Goal: Information Seeking & Learning: Learn about a topic

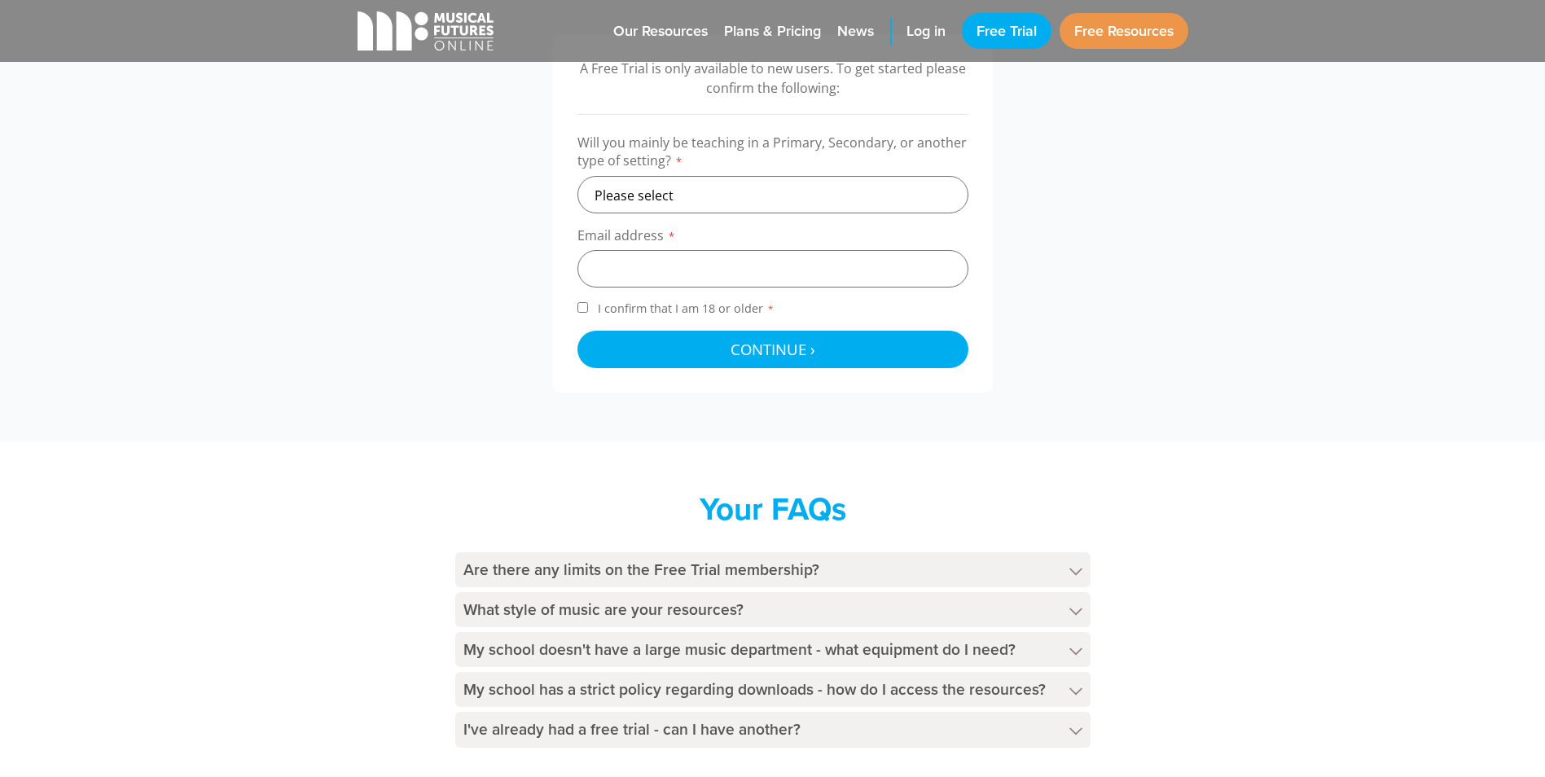
scroll to position [570, 0]
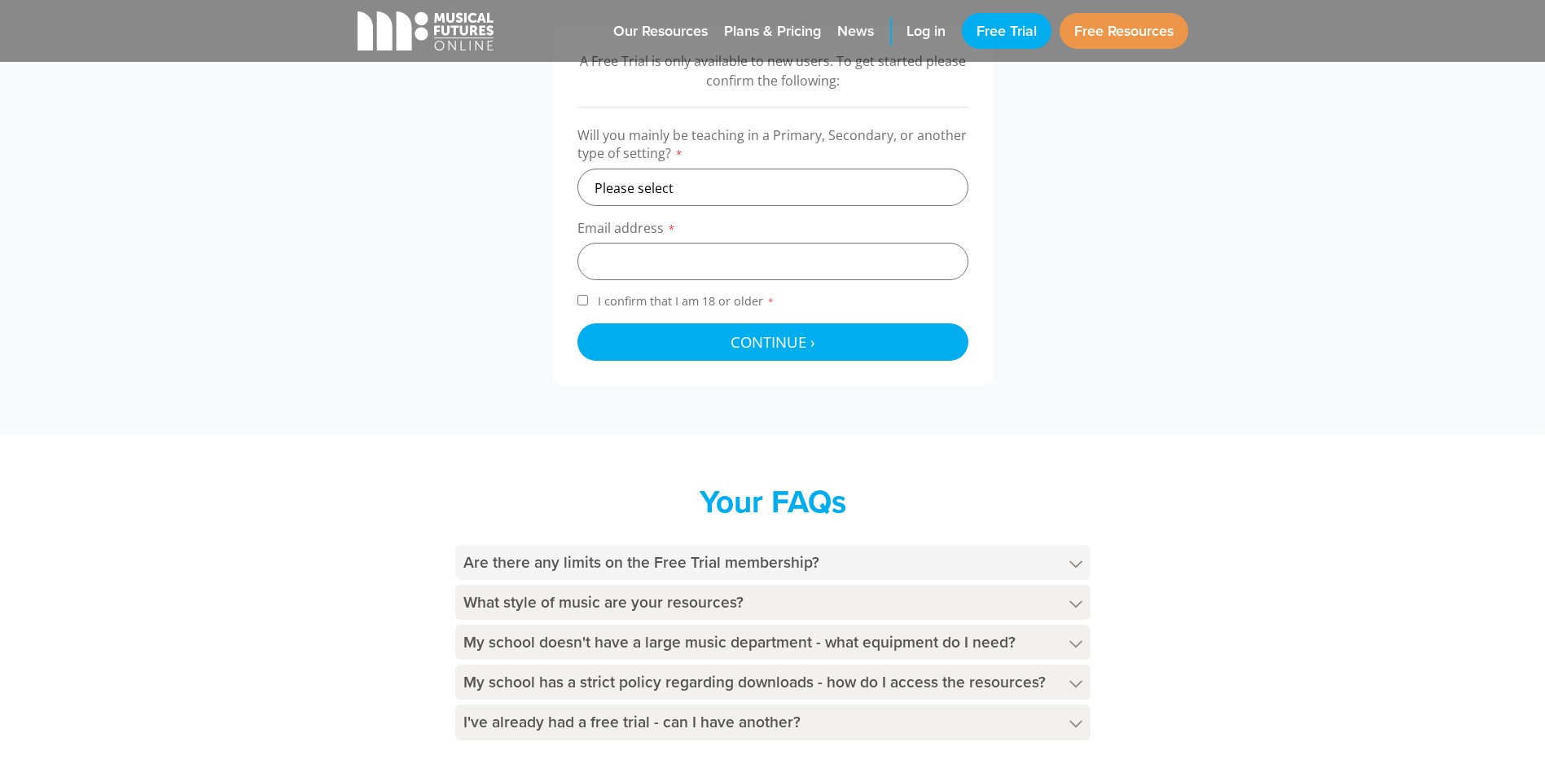
click at [782, 564] on h4 "Are there any limits on the Free Trial membership?" at bounding box center [772, 562] width 635 height 35
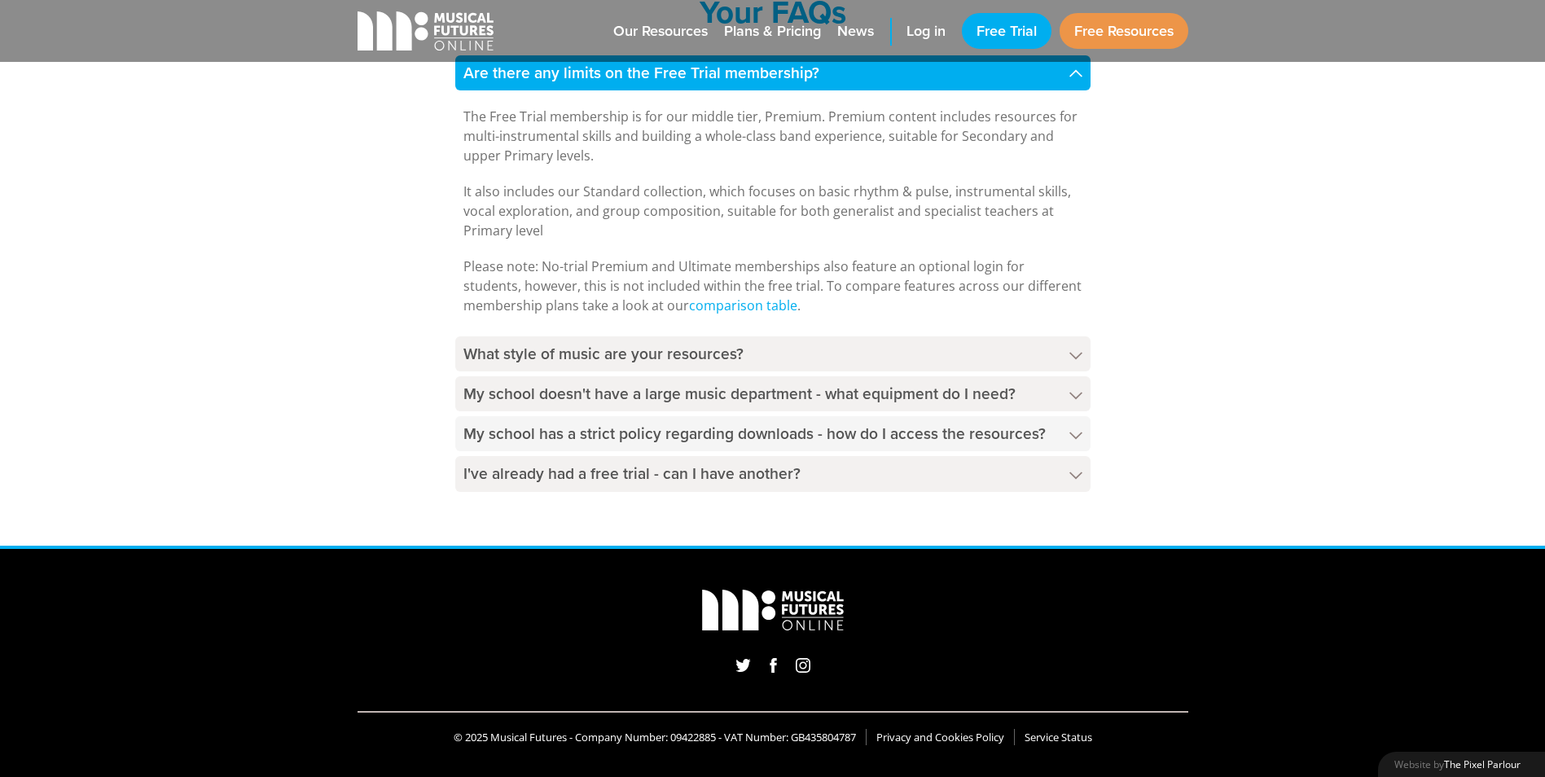
scroll to position [1060, 0]
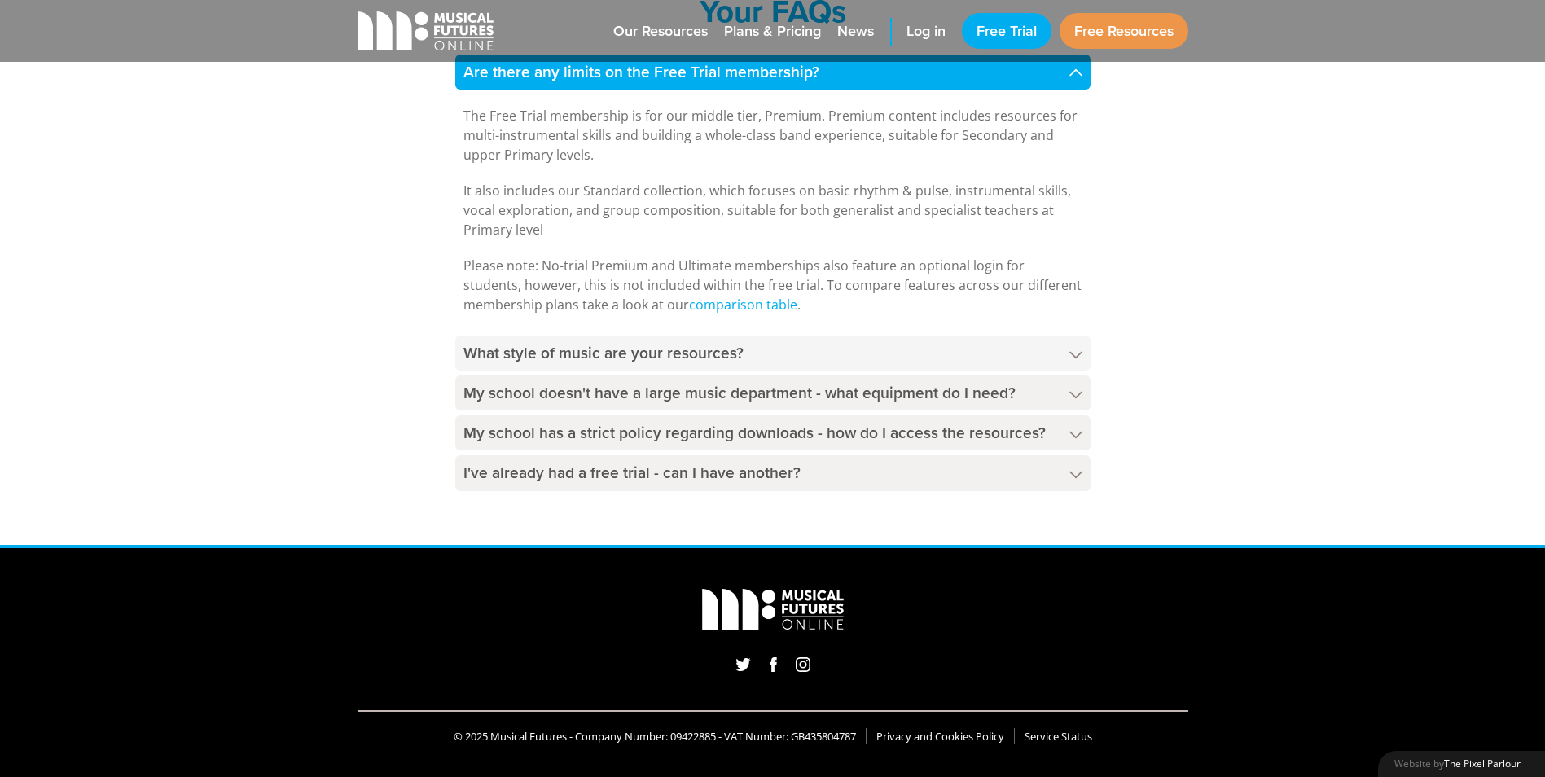
click at [810, 349] on h4 "What style of music are your resources?" at bounding box center [772, 353] width 635 height 35
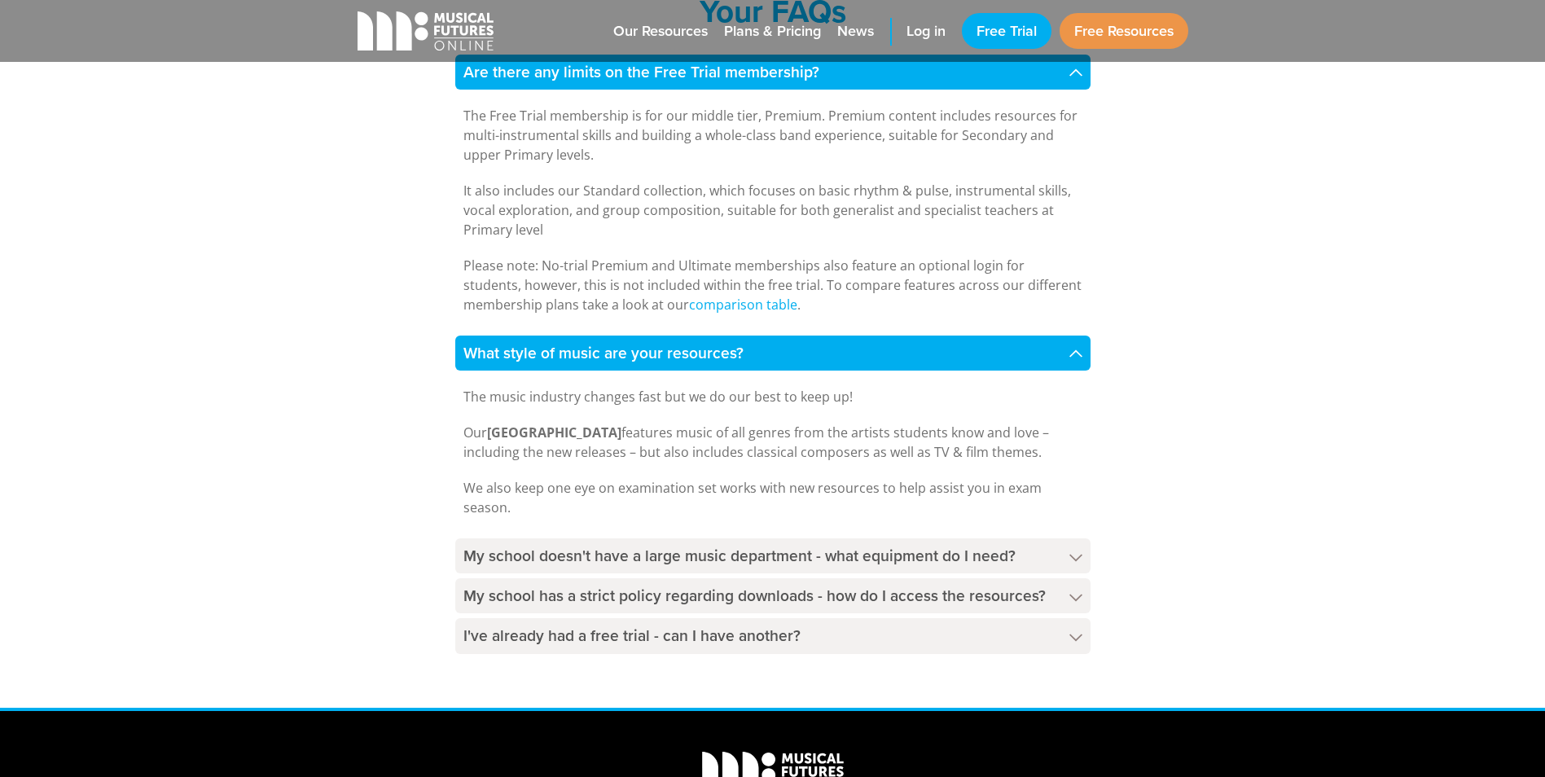
click at [802, 348] on h4 "What style of music are your resources?" at bounding box center [772, 353] width 635 height 35
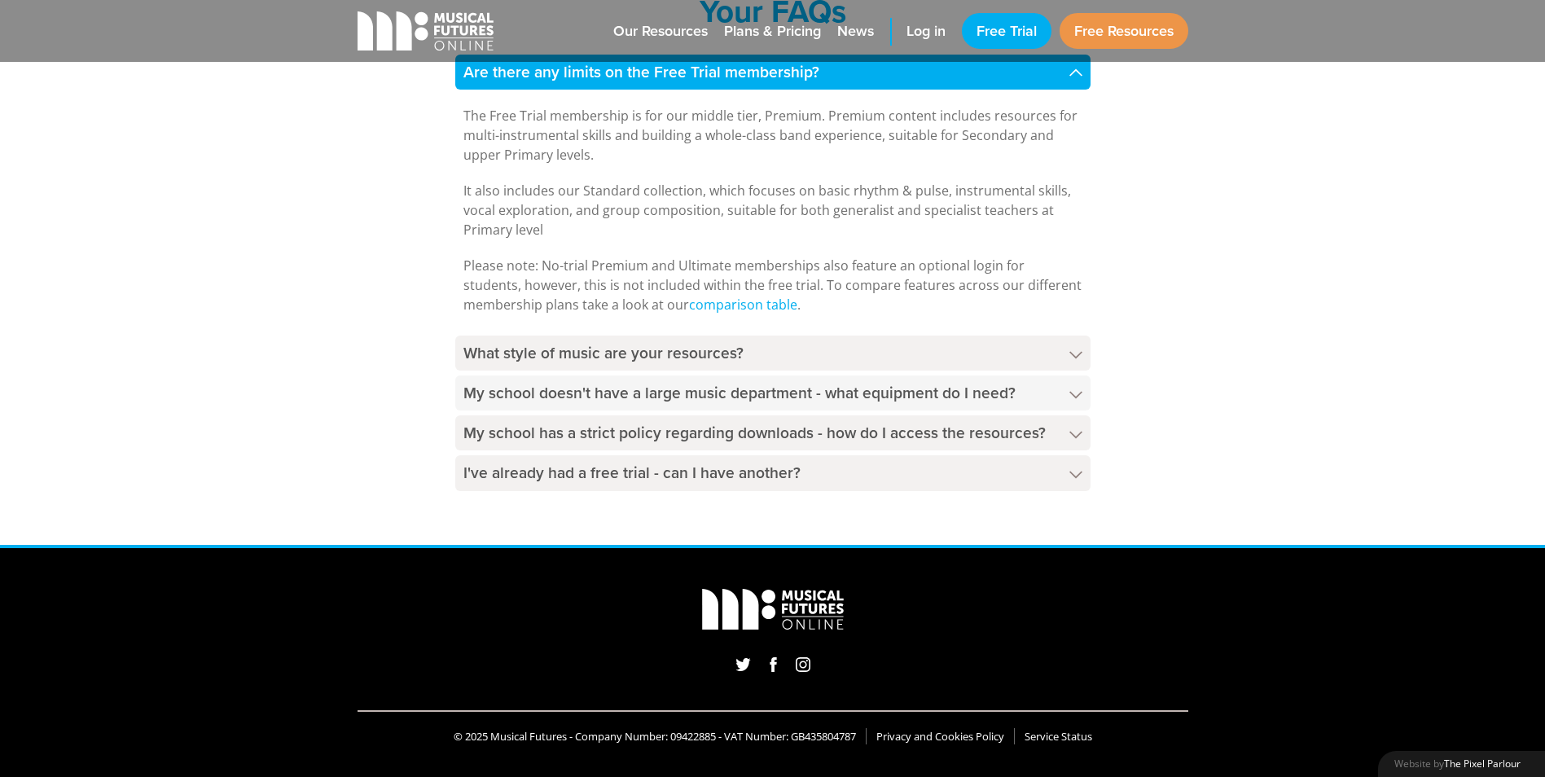
click at [904, 394] on h4 "My school doesn't have a large music department - what equipment do I need?" at bounding box center [772, 392] width 635 height 35
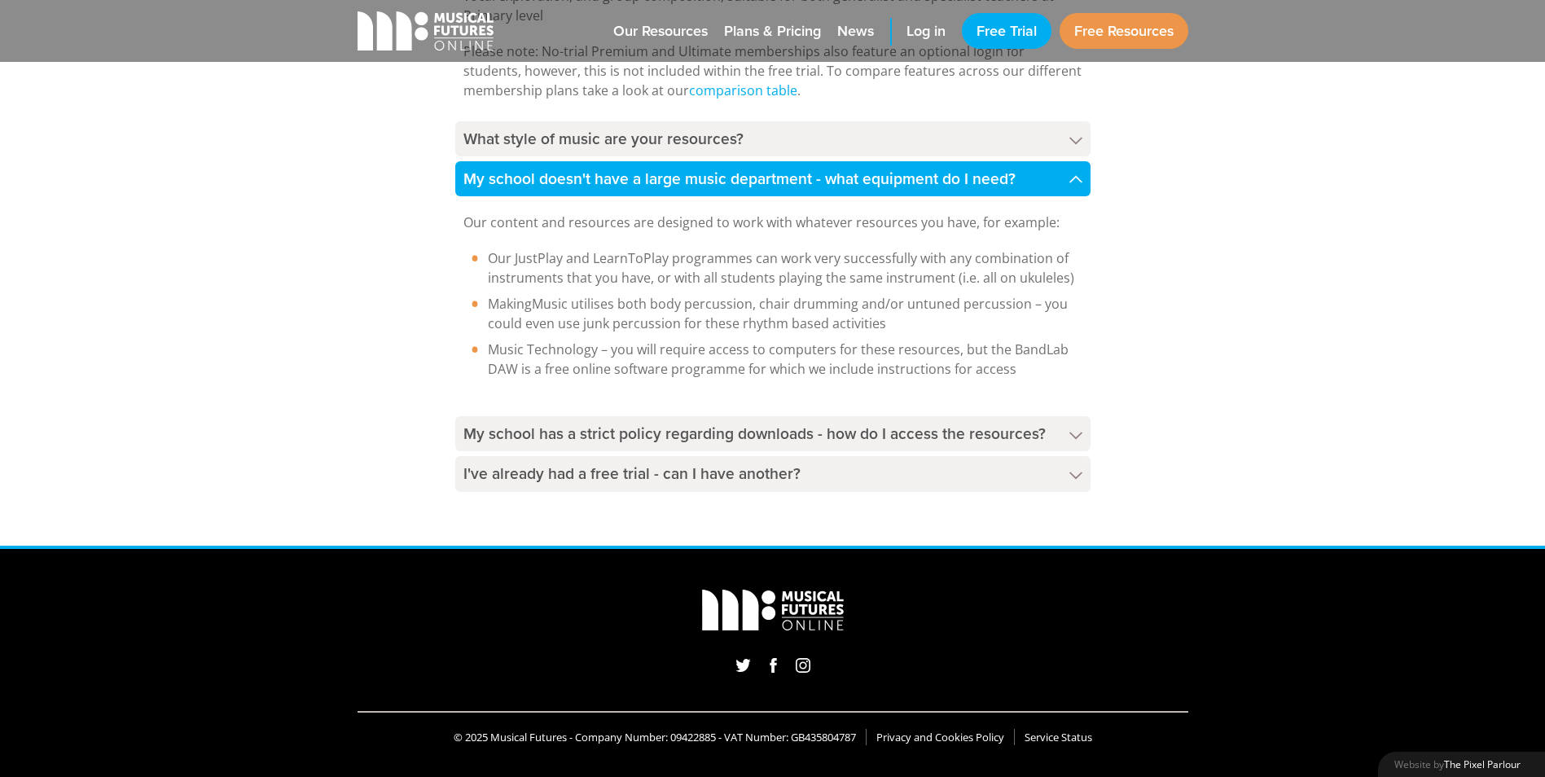
scroll to position [1275, 0]
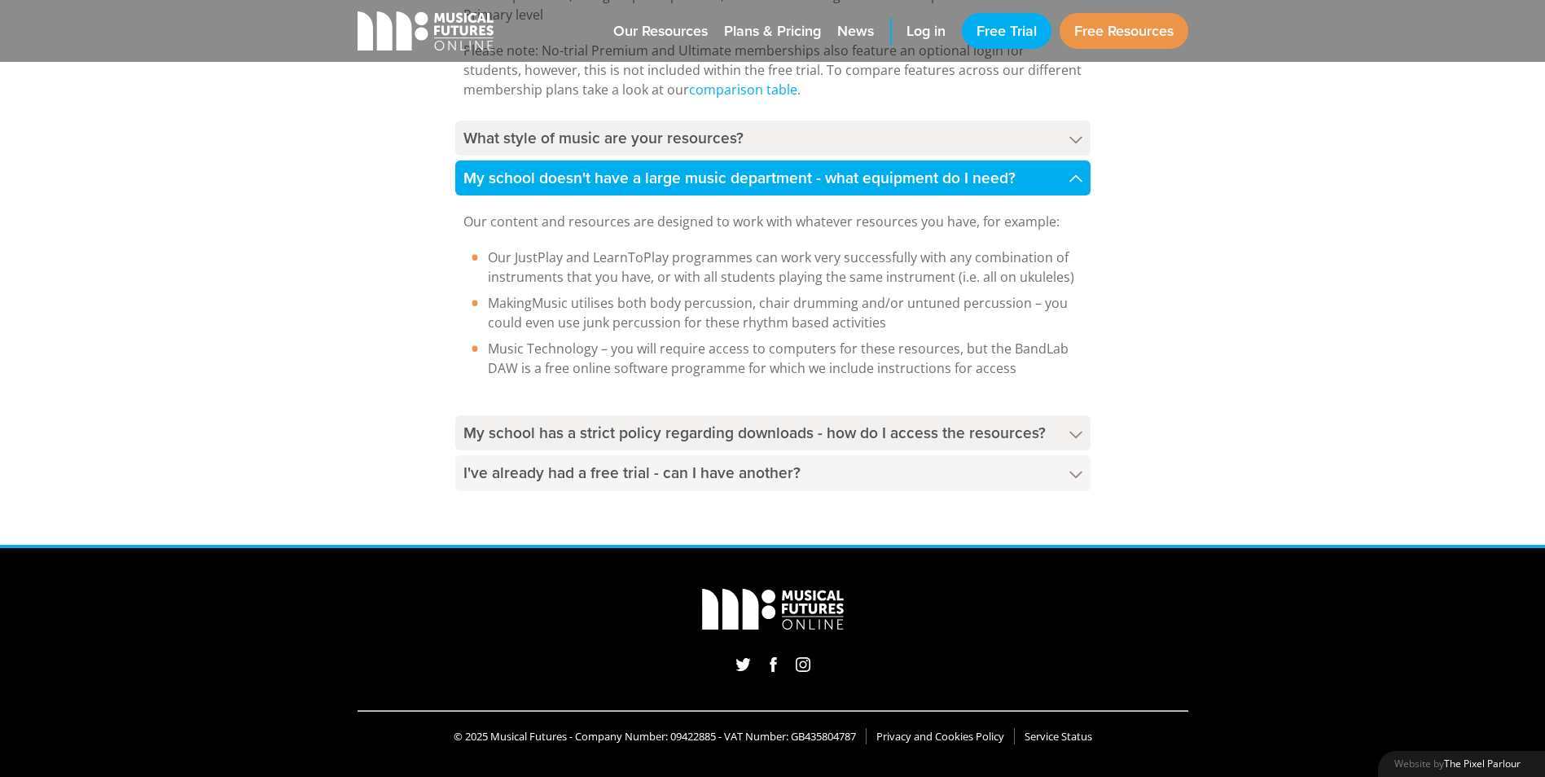
click at [828, 467] on h4 "I've already had a free trial - can I have another?" at bounding box center [772, 472] width 635 height 35
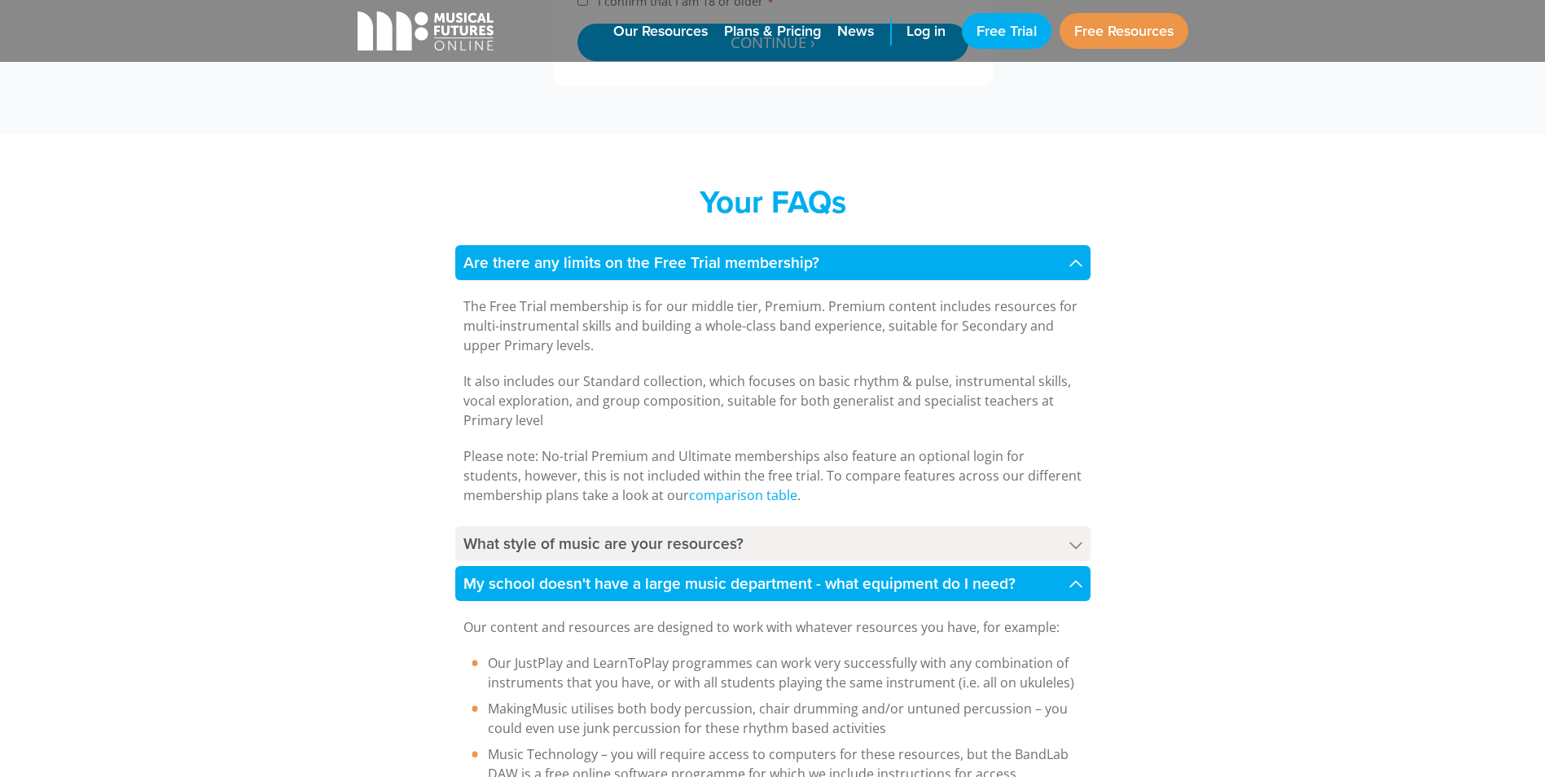
scroll to position [868, 0]
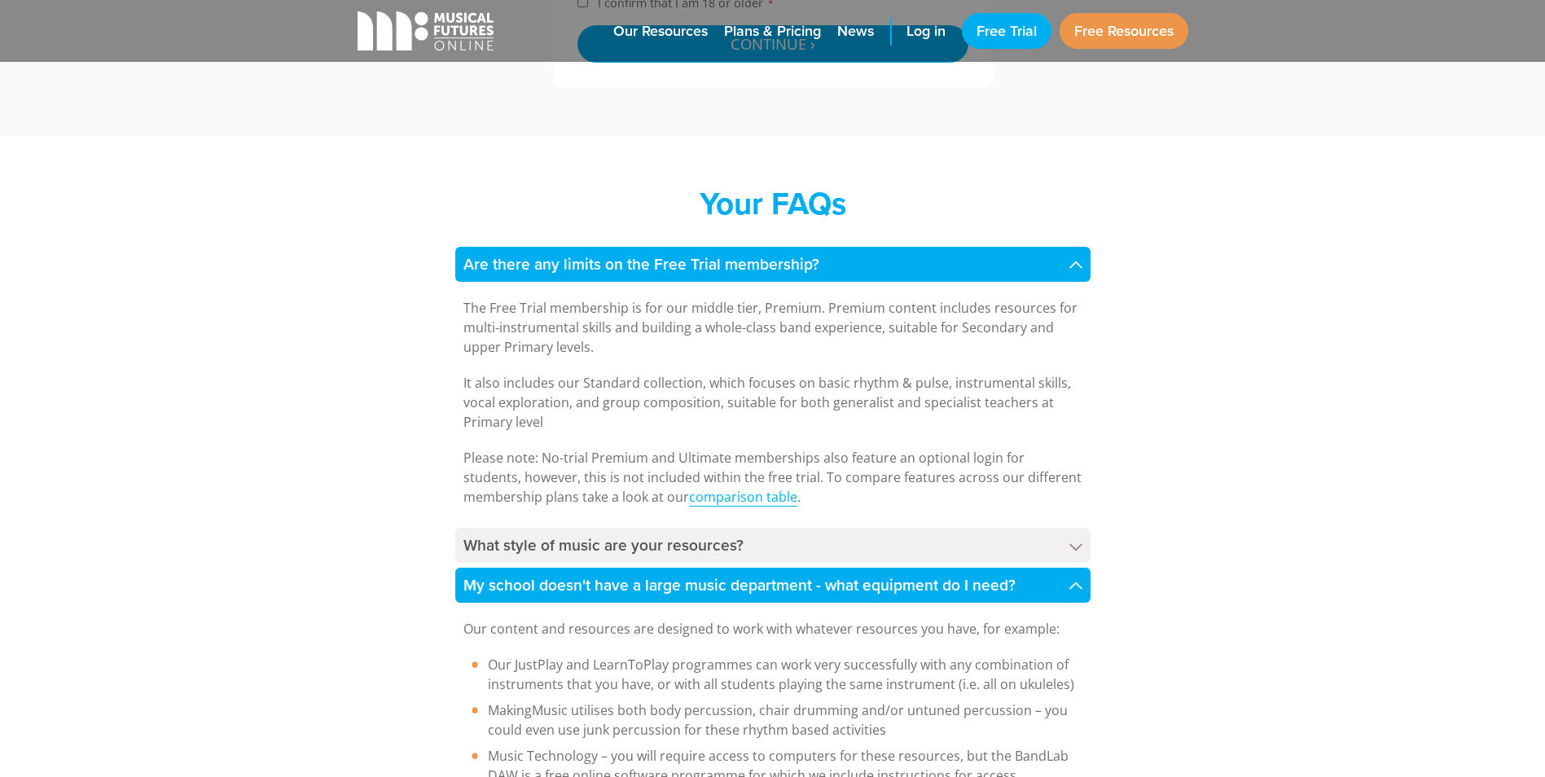
click at [751, 492] on link "comparison table" at bounding box center [743, 497] width 108 height 19
